Goal: Task Accomplishment & Management: Use online tool/utility

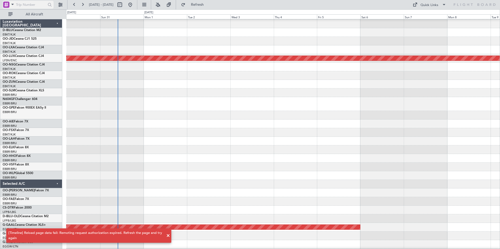
scroll to position [8, 0]
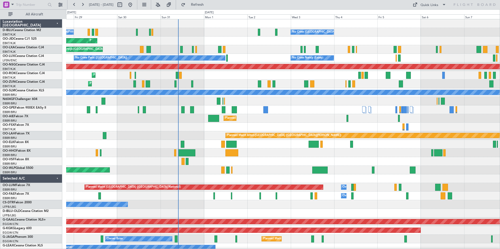
click at [278, 141] on div "A/C Unavailable [GEOGRAPHIC_DATA]-[GEOGRAPHIC_DATA] No Crew [GEOGRAPHIC_DATA] (…" at bounding box center [282, 204] width 433 height 371
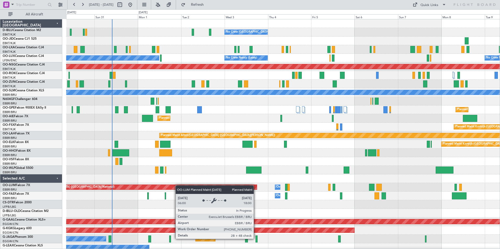
click at [174, 187] on div "No Crew [GEOGRAPHIC_DATA] ([GEOGRAPHIC_DATA] National) A/C Unavailable [GEOGRAP…" at bounding box center [282, 204] width 433 height 371
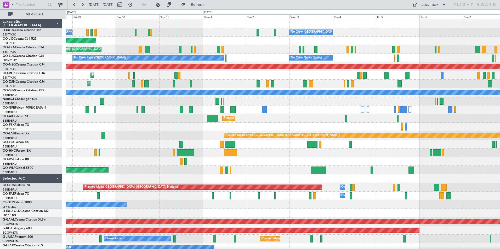
click at [283, 155] on div at bounding box center [282, 153] width 433 height 9
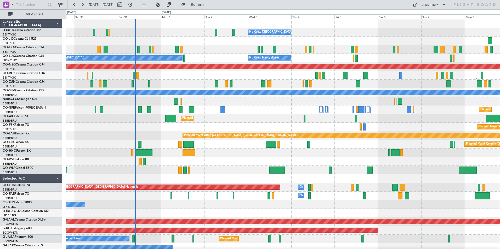
click at [247, 146] on div "No Crew Brussels (Brussels National) A/C Unavailable Kortrijk-Wevelgem No Crew …" at bounding box center [282, 204] width 433 height 371
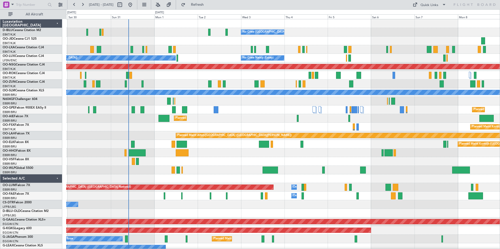
click at [329, 172] on div "No Crew Brussels (Brussels National) A/C Unavailable Kortrijk-Wevelgem No Crew …" at bounding box center [282, 196] width 433 height 354
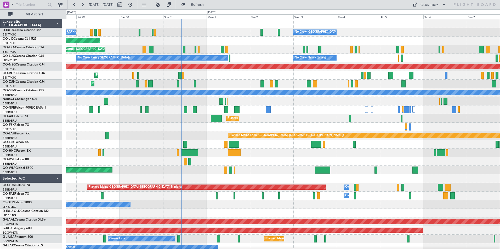
click at [263, 158] on div at bounding box center [282, 161] width 433 height 9
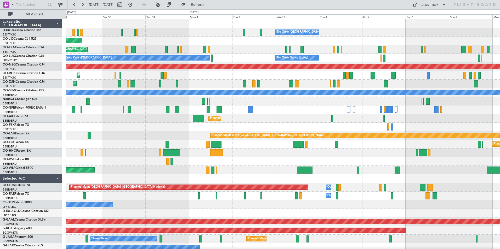
click at [268, 125] on div "No Crew Brussels (Brussels National) A/C Unavailable Kortrijk-Wevelgem Planned …" at bounding box center [282, 204] width 433 height 371
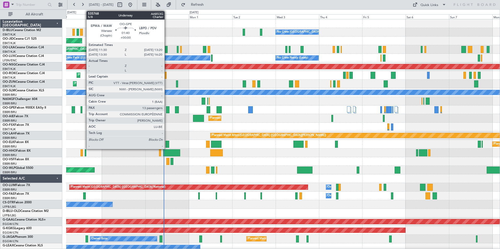
click at [167, 109] on div at bounding box center [167, 109] width 3 height 7
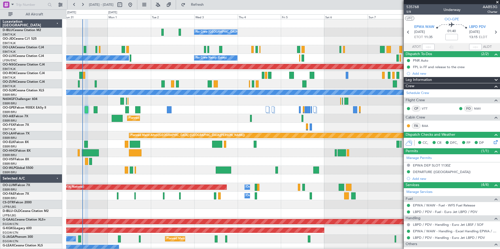
click at [186, 107] on div "No Crew Brussels (Brussels National) No Crew Brussels (Brussels National) A/C U…" at bounding box center [282, 204] width 433 height 371
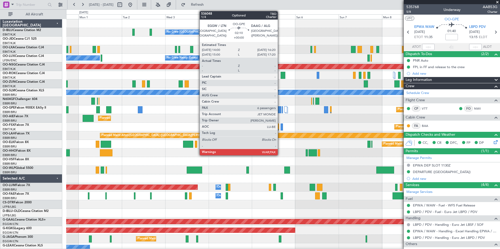
click at [280, 108] on div at bounding box center [279, 109] width 4 height 7
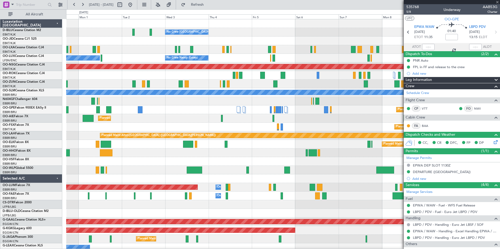
type input "6"
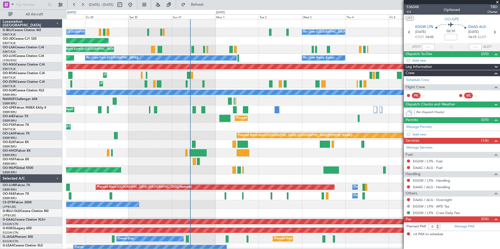
click at [316, 184] on div "No Crew Brussels (Brussels National) A/C Unavailable Kortrijk-Wevelgem Planned …" at bounding box center [282, 196] width 433 height 354
